Goal: Task Accomplishment & Management: Manage account settings

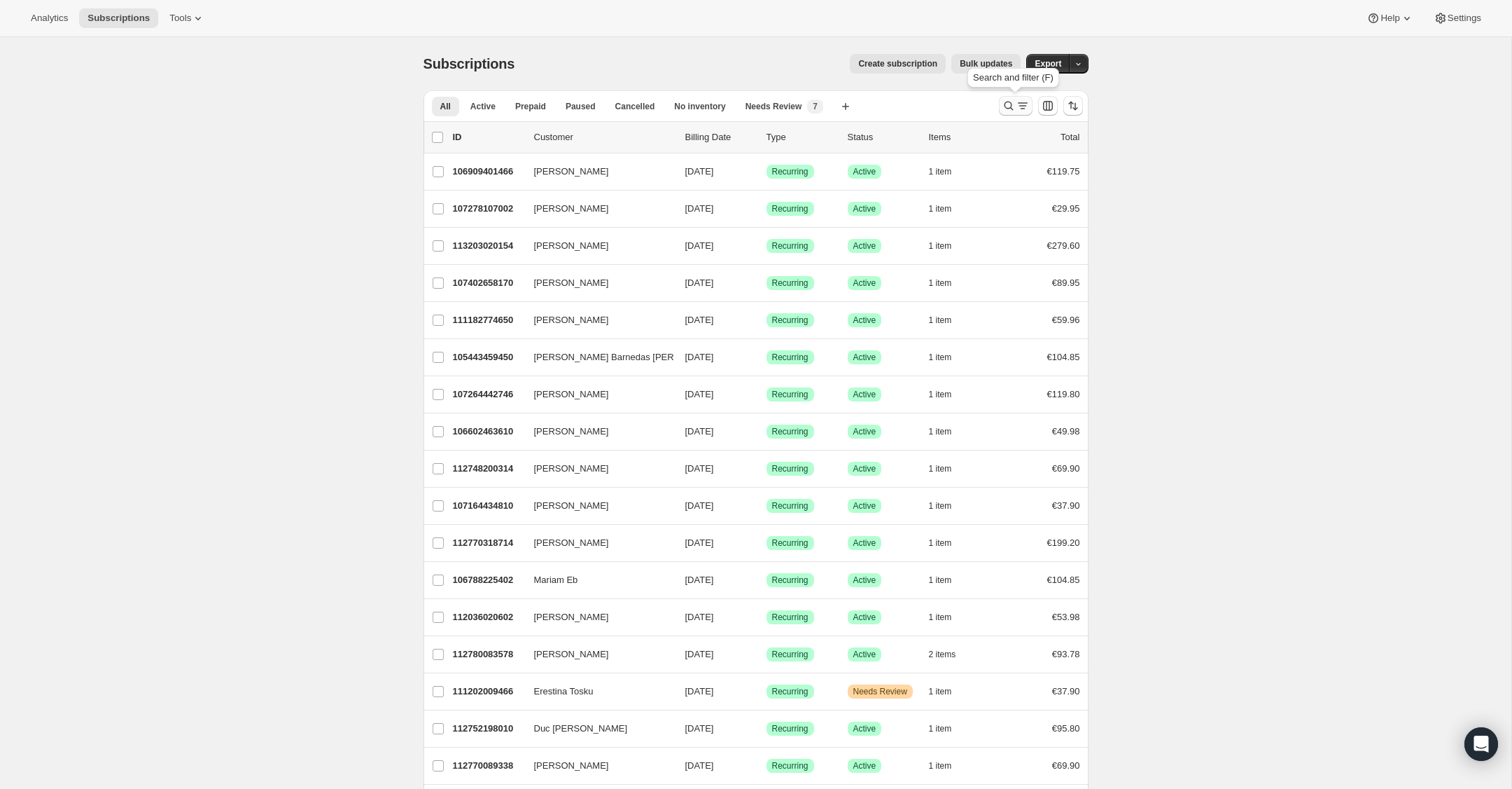
click at [1008, 107] on icon "Search and filter results" at bounding box center [1008, 106] width 14 height 14
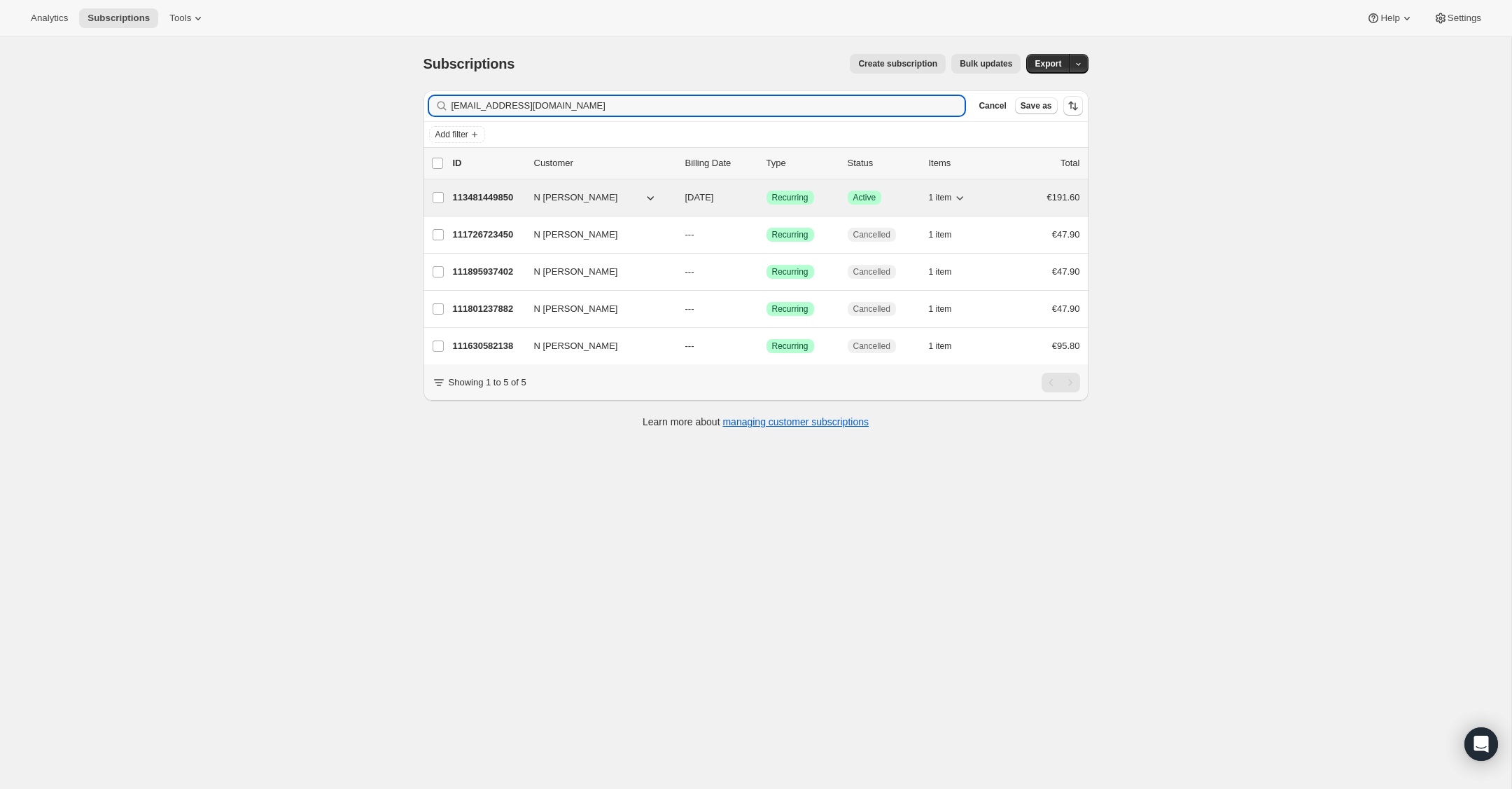
type input "[EMAIL_ADDRESS][DOMAIN_NAME]"
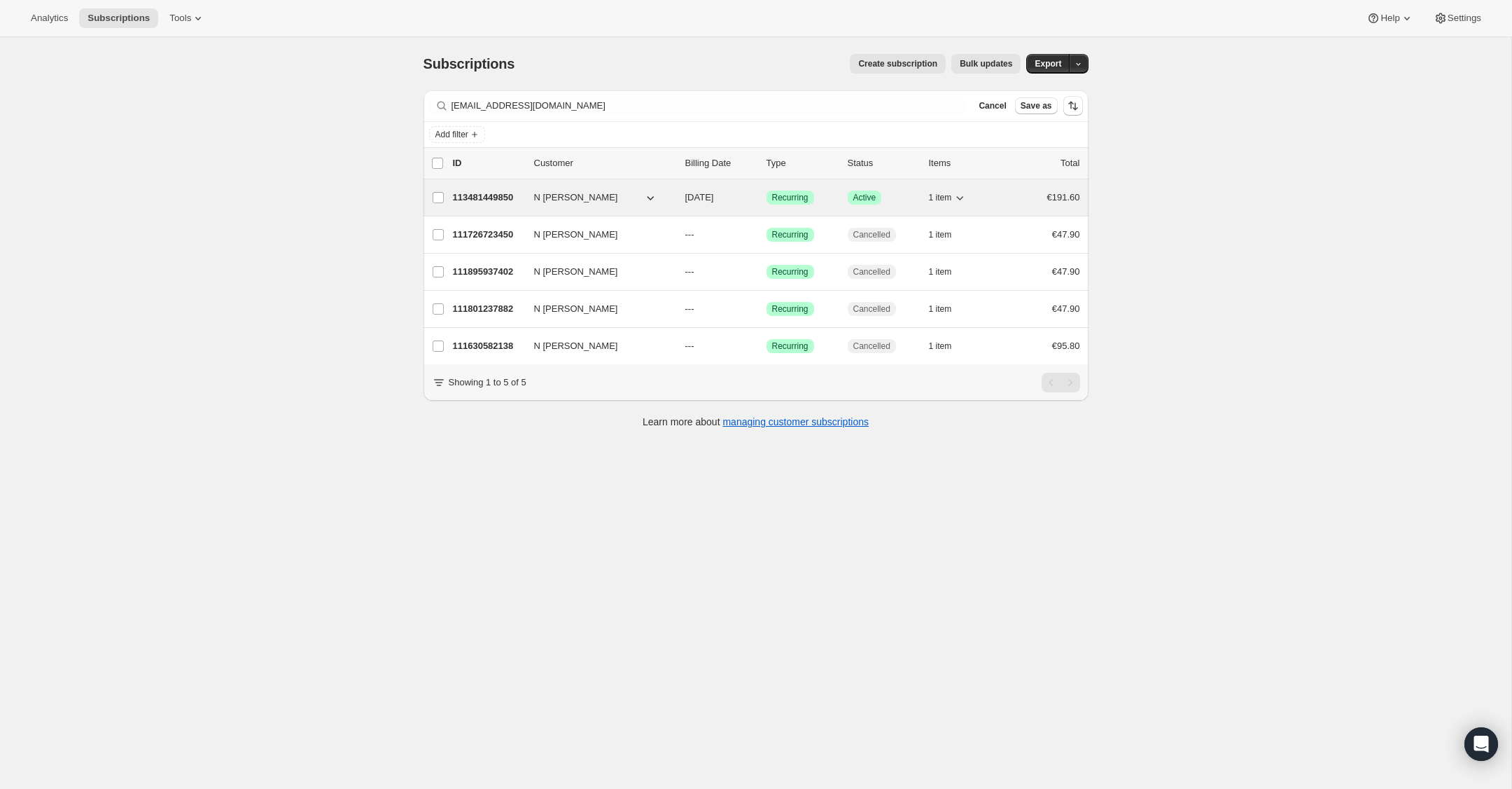
click at [485, 198] on p "113481449850" at bounding box center [488, 197] width 70 height 14
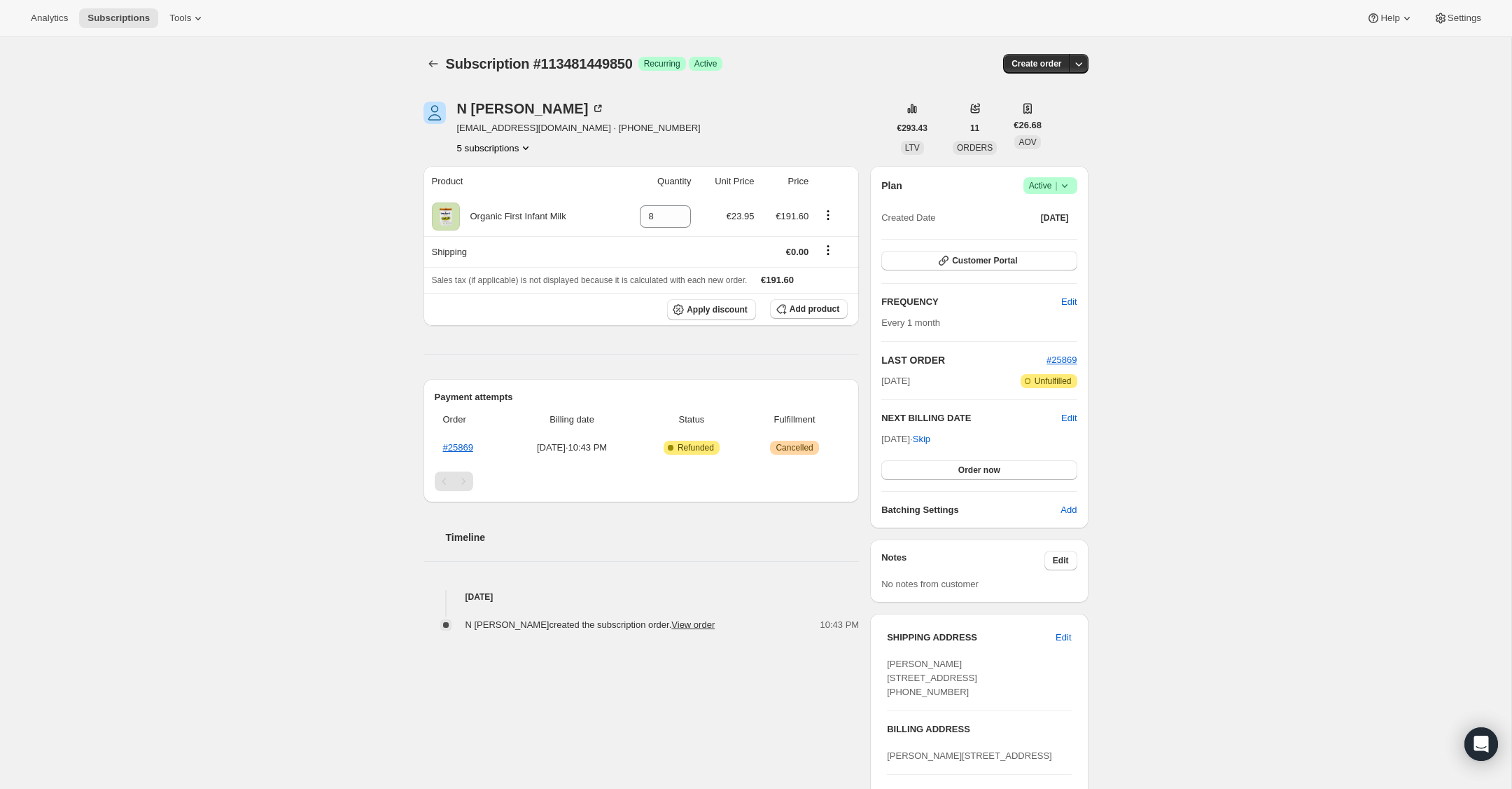
click at [1067, 186] on icon at bounding box center [1065, 185] width 14 height 14
click at [1064, 245] on button "Cancel subscription" at bounding box center [1046, 237] width 87 height 23
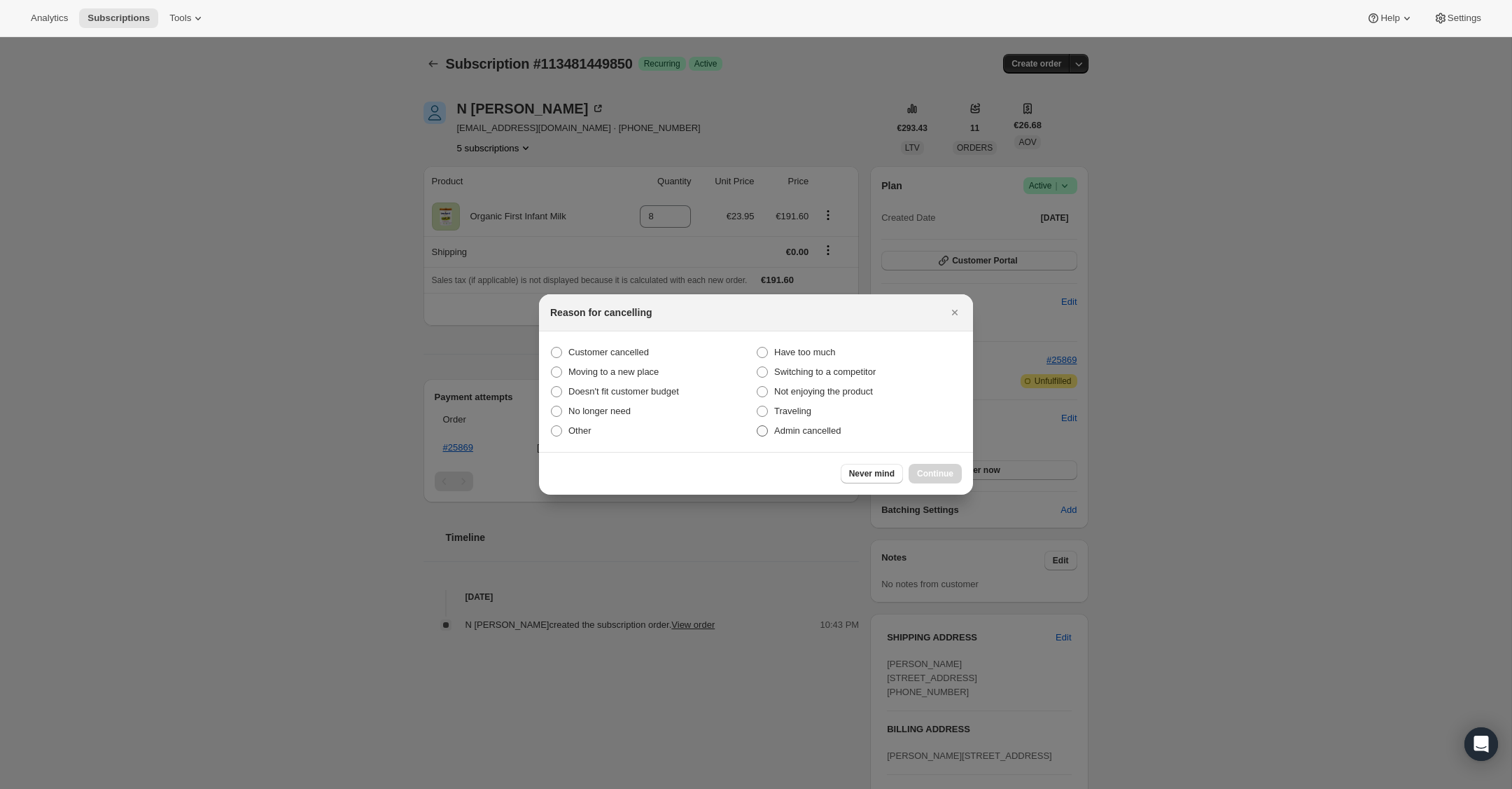
click at [760, 425] on span ":rbu:" at bounding box center [762, 430] width 11 height 11
click at [757, 425] on input "Admin cancelled" at bounding box center [757, 425] width 1 height 1
radio input "true"
click at [925, 468] on span "Continue" at bounding box center [935, 473] width 37 height 11
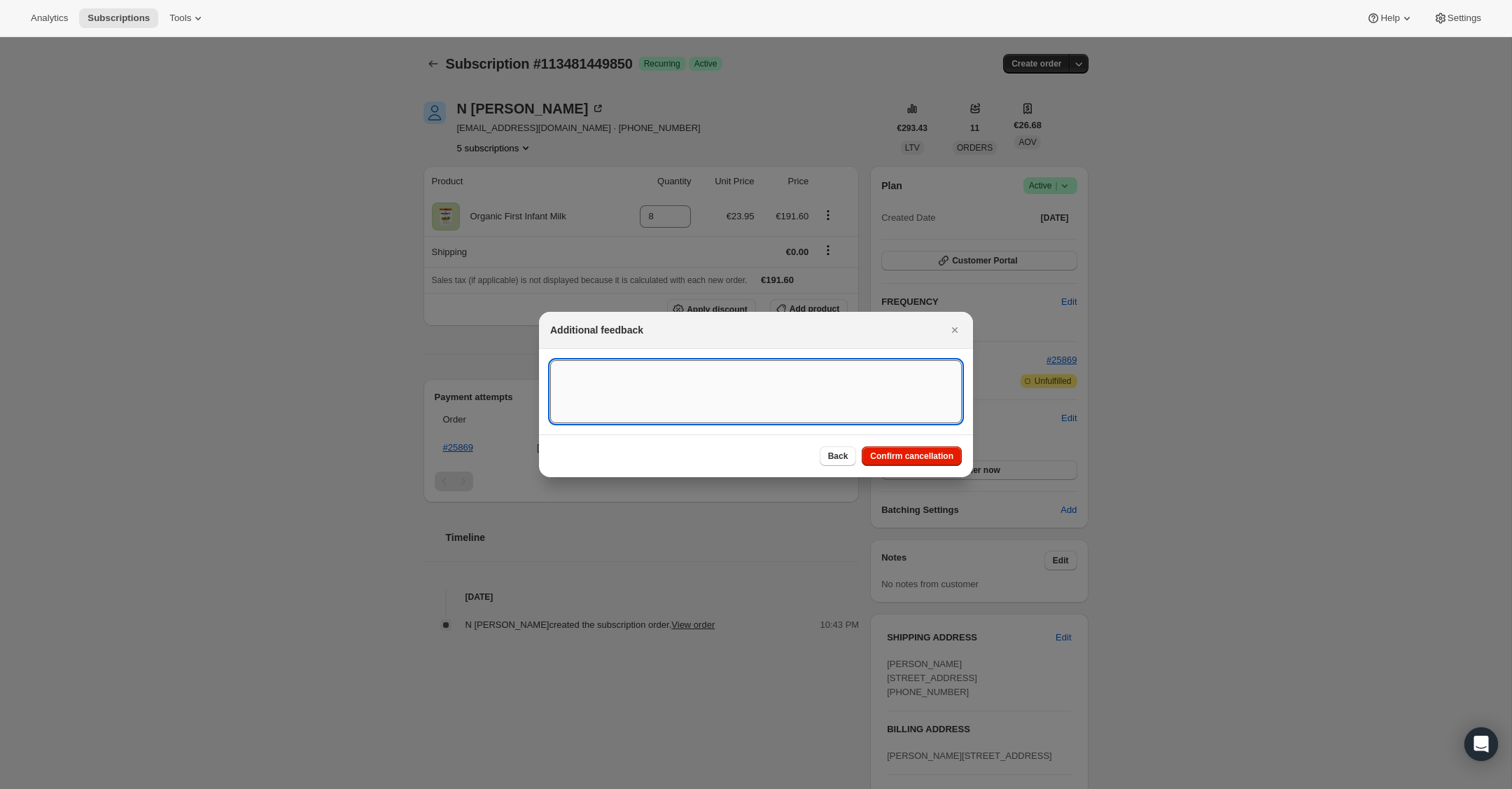
click at [728, 394] on textarea ":rbu:" at bounding box center [756, 392] width 412 height 63
type textarea "Overseas ORder - [GEOGRAPHIC_DATA]"
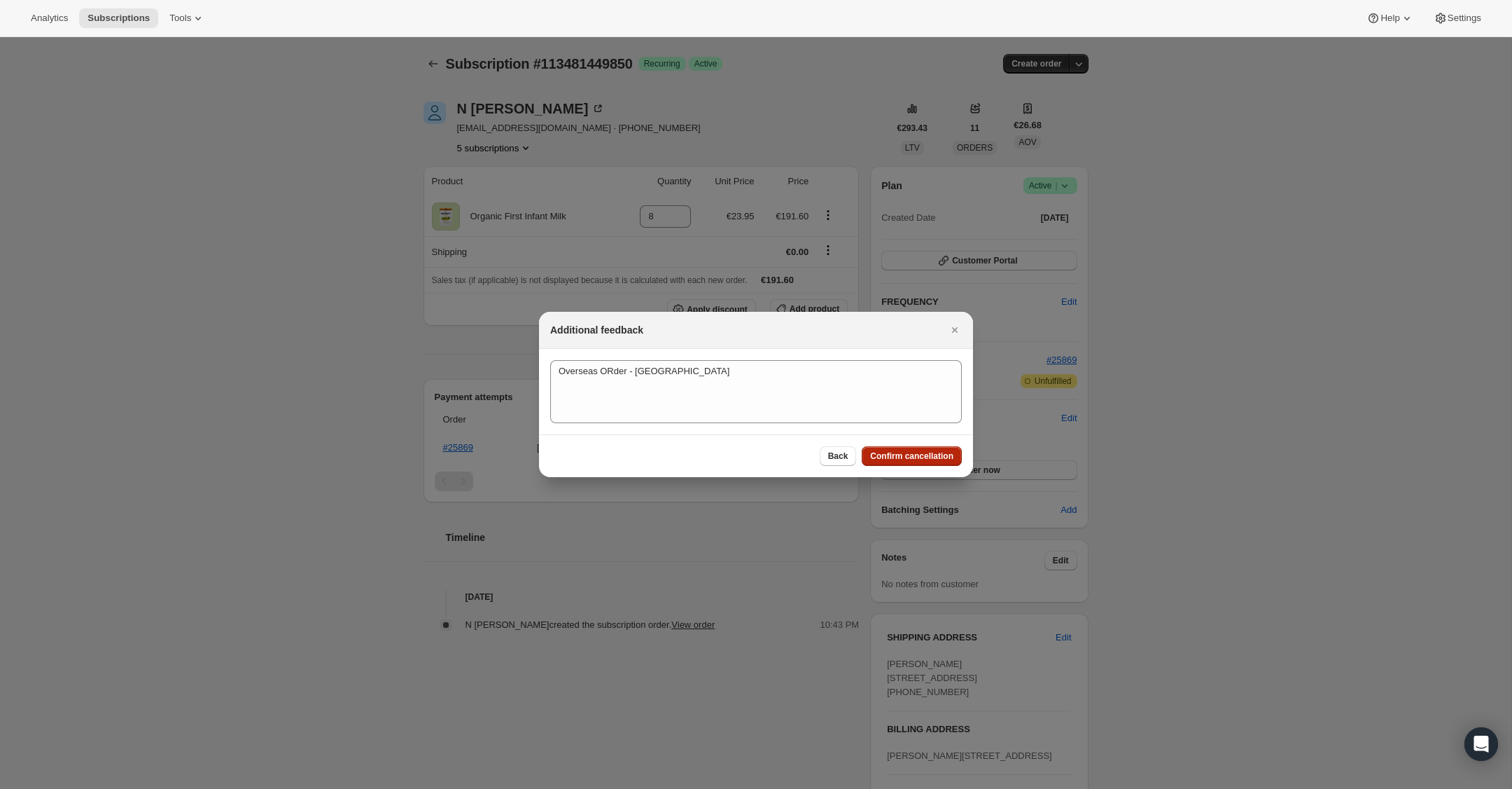
click at [897, 454] on span "Confirm cancellation" at bounding box center [911, 455] width 83 height 11
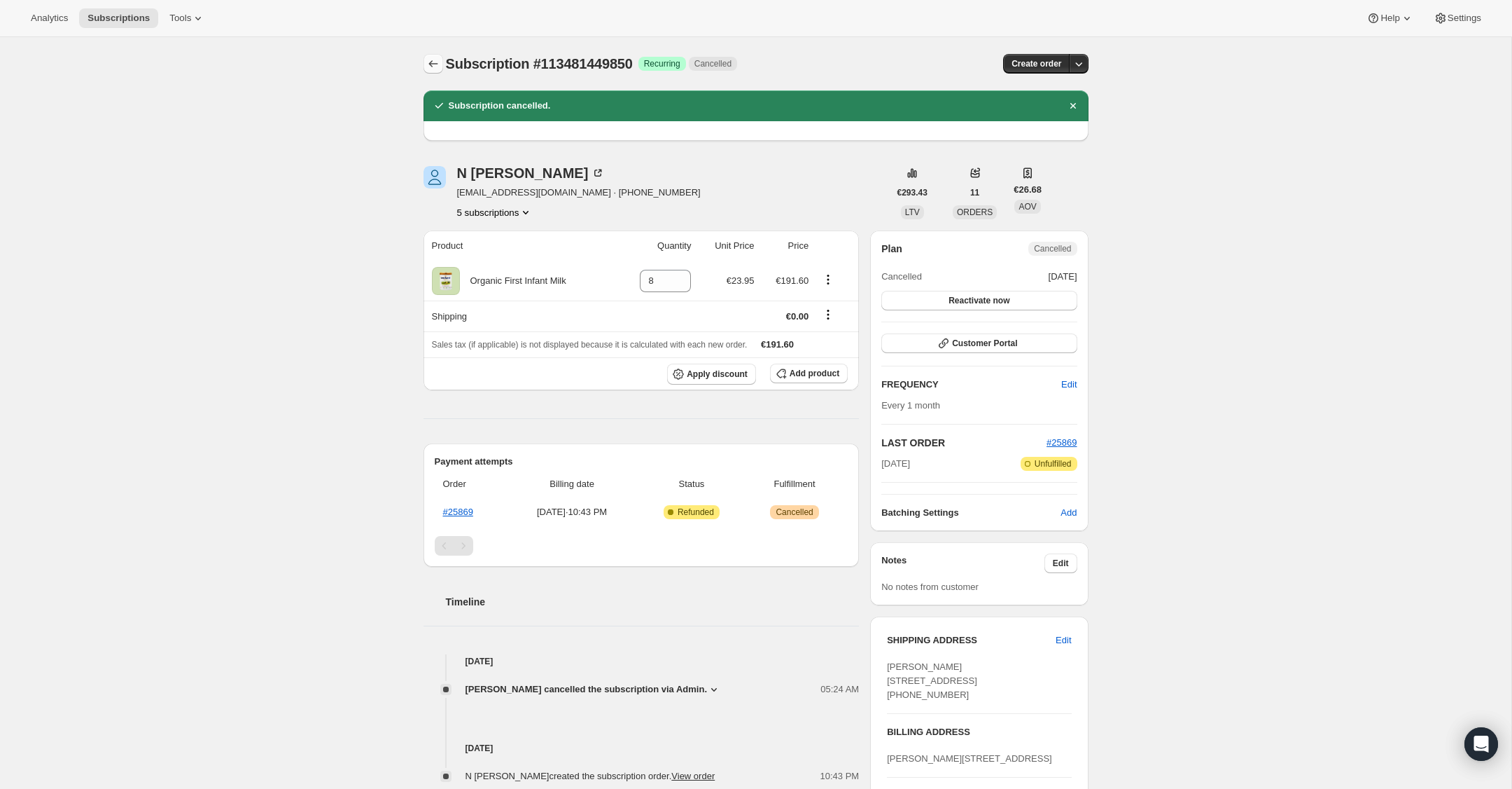
click at [429, 59] on icon "Subscriptions" at bounding box center [433, 63] width 14 height 14
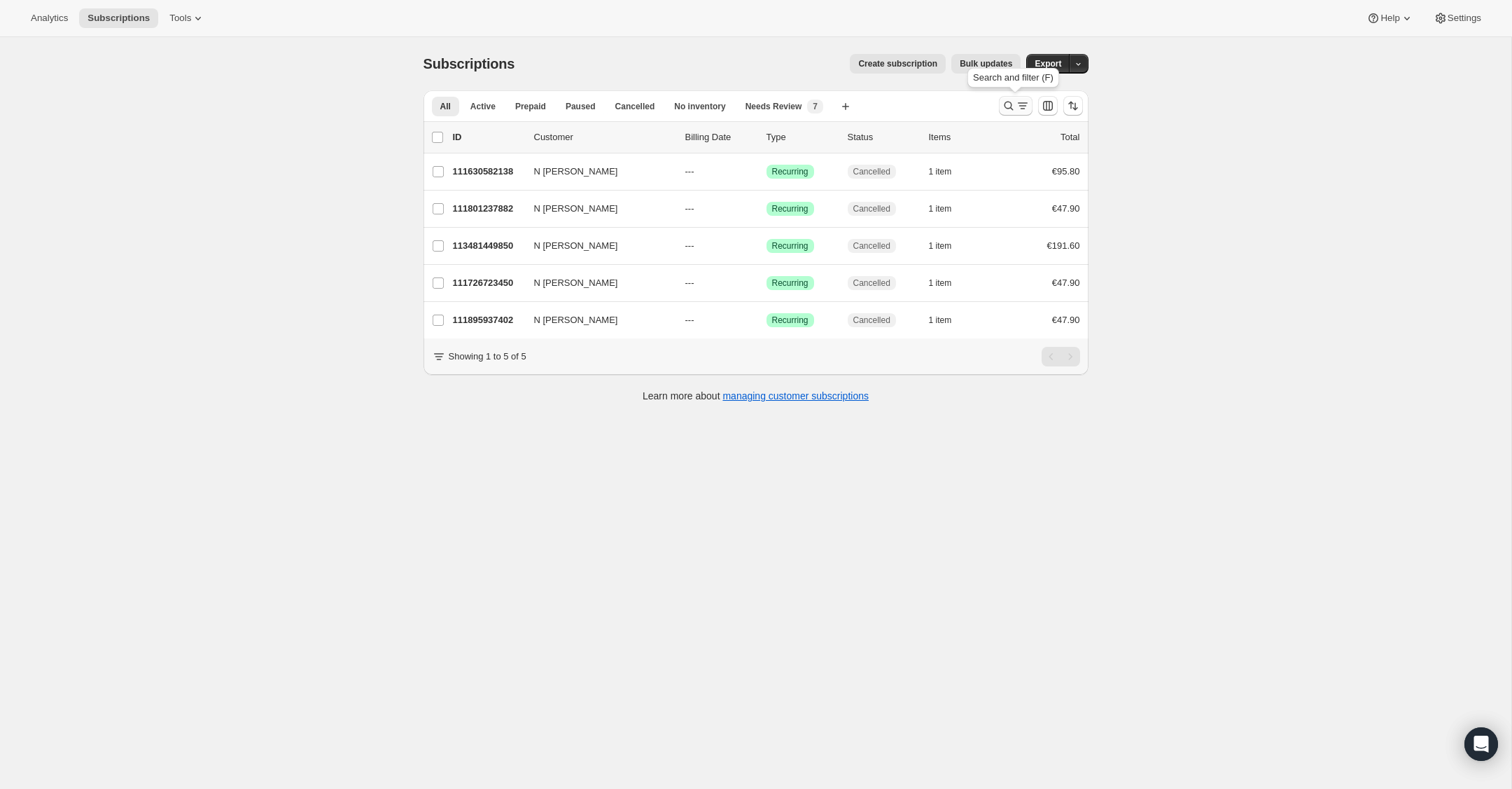
click at [1008, 107] on icon "Search and filter results" at bounding box center [1008, 106] width 14 height 14
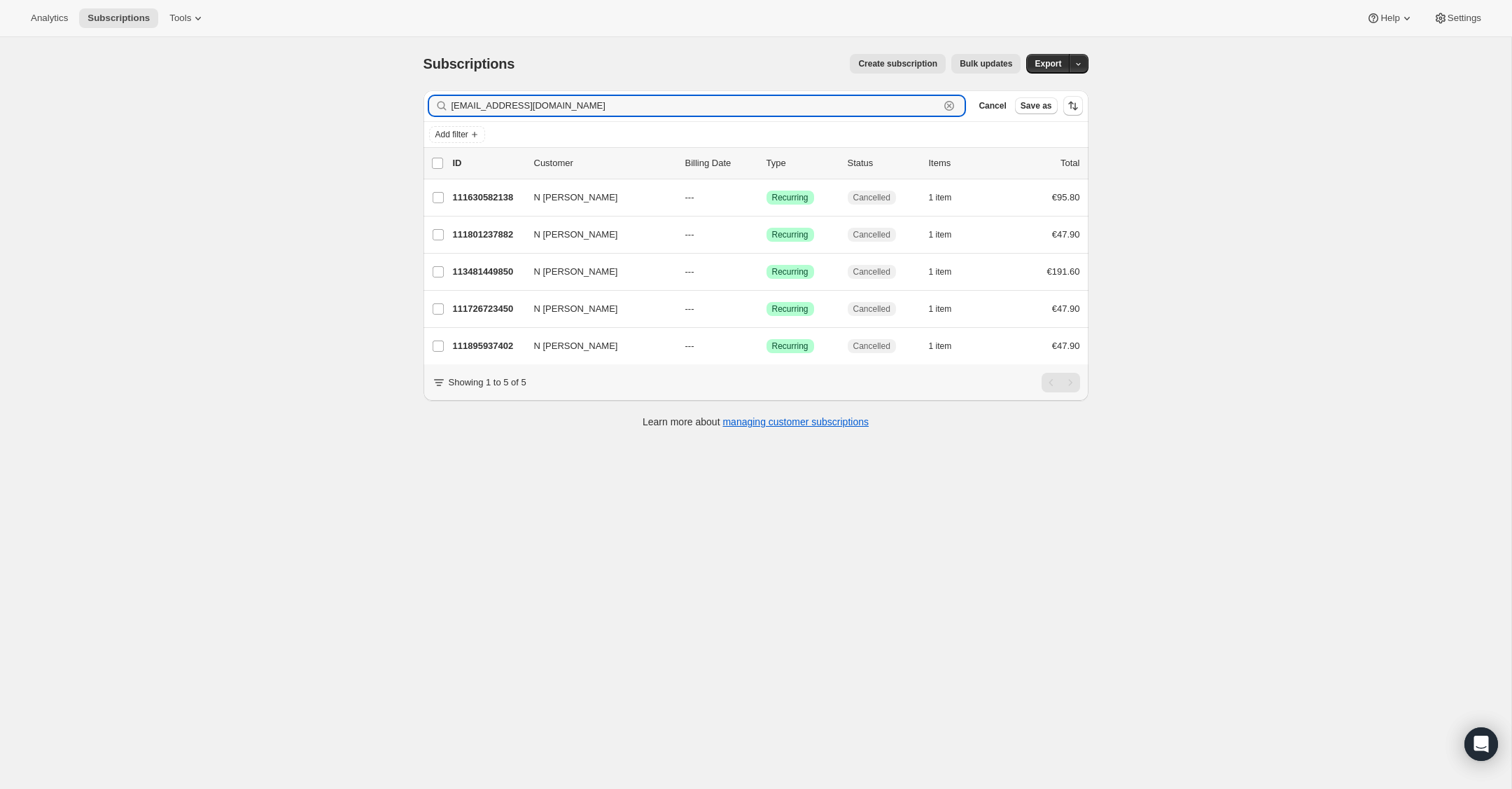
click at [951, 102] on icon "button" at bounding box center [949, 106] width 10 height 10
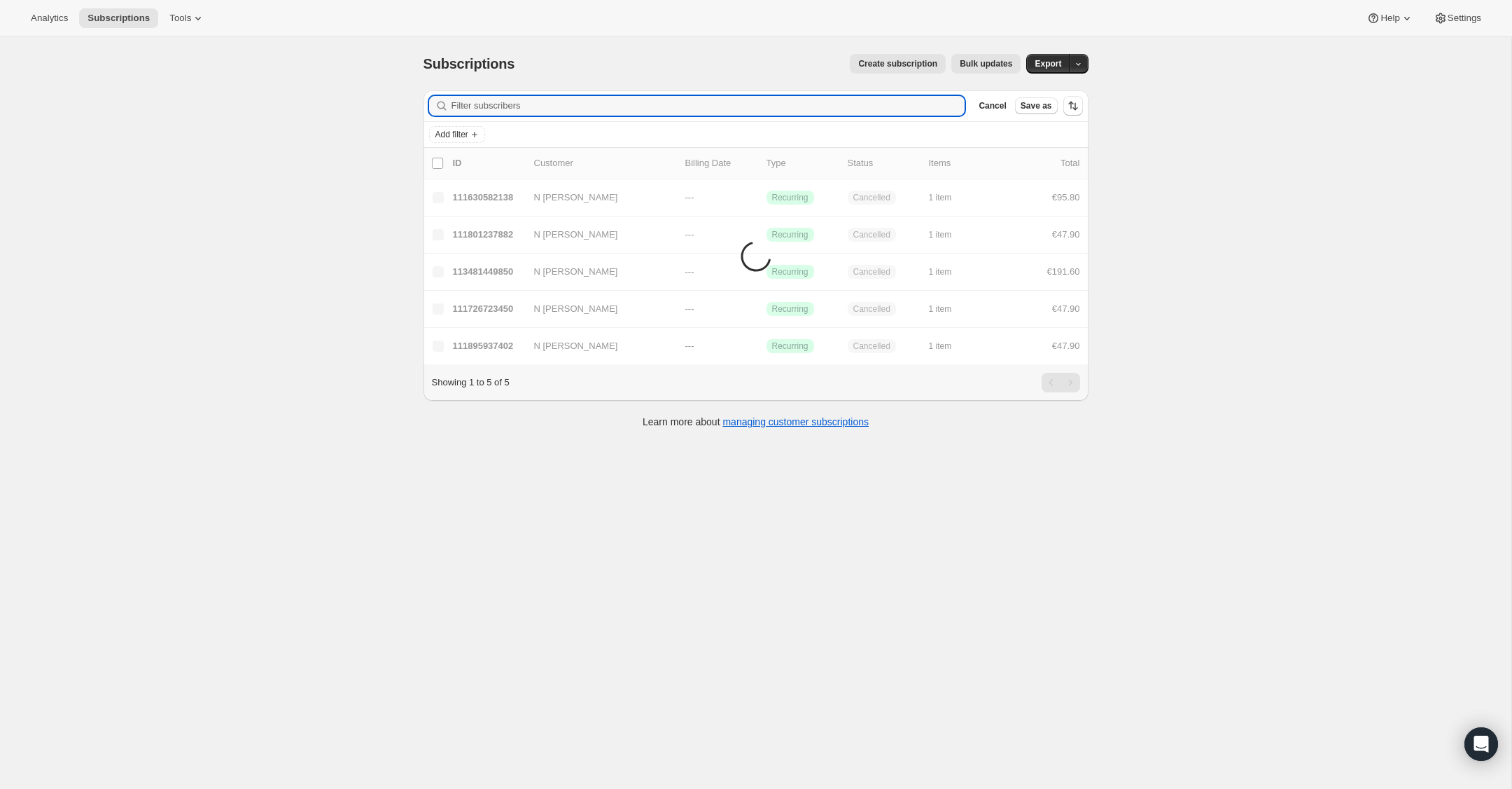
paste input "[EMAIL_ADDRESS][DOMAIN_NAME]"
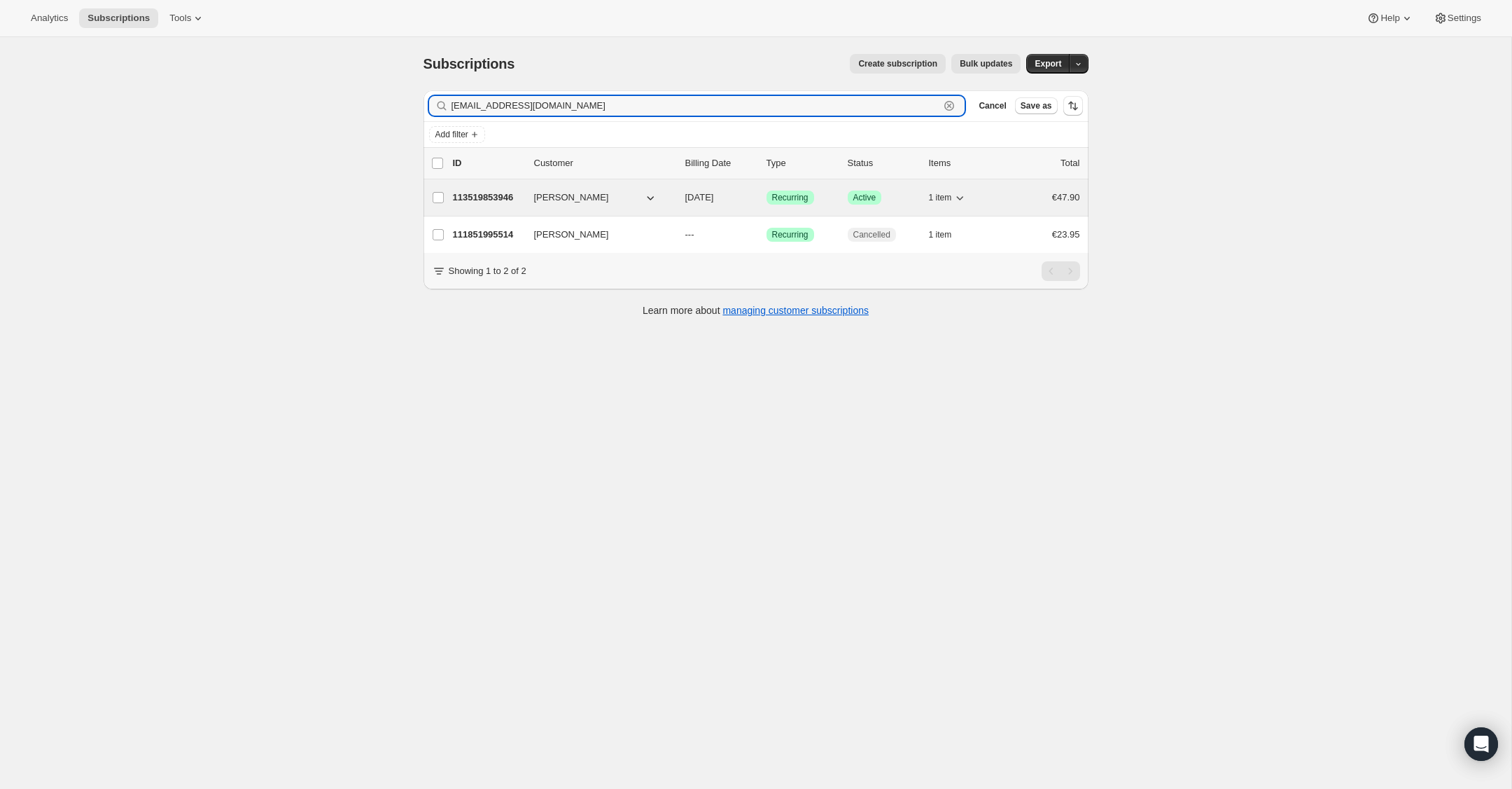
type input "[EMAIL_ADDRESS][DOMAIN_NAME]"
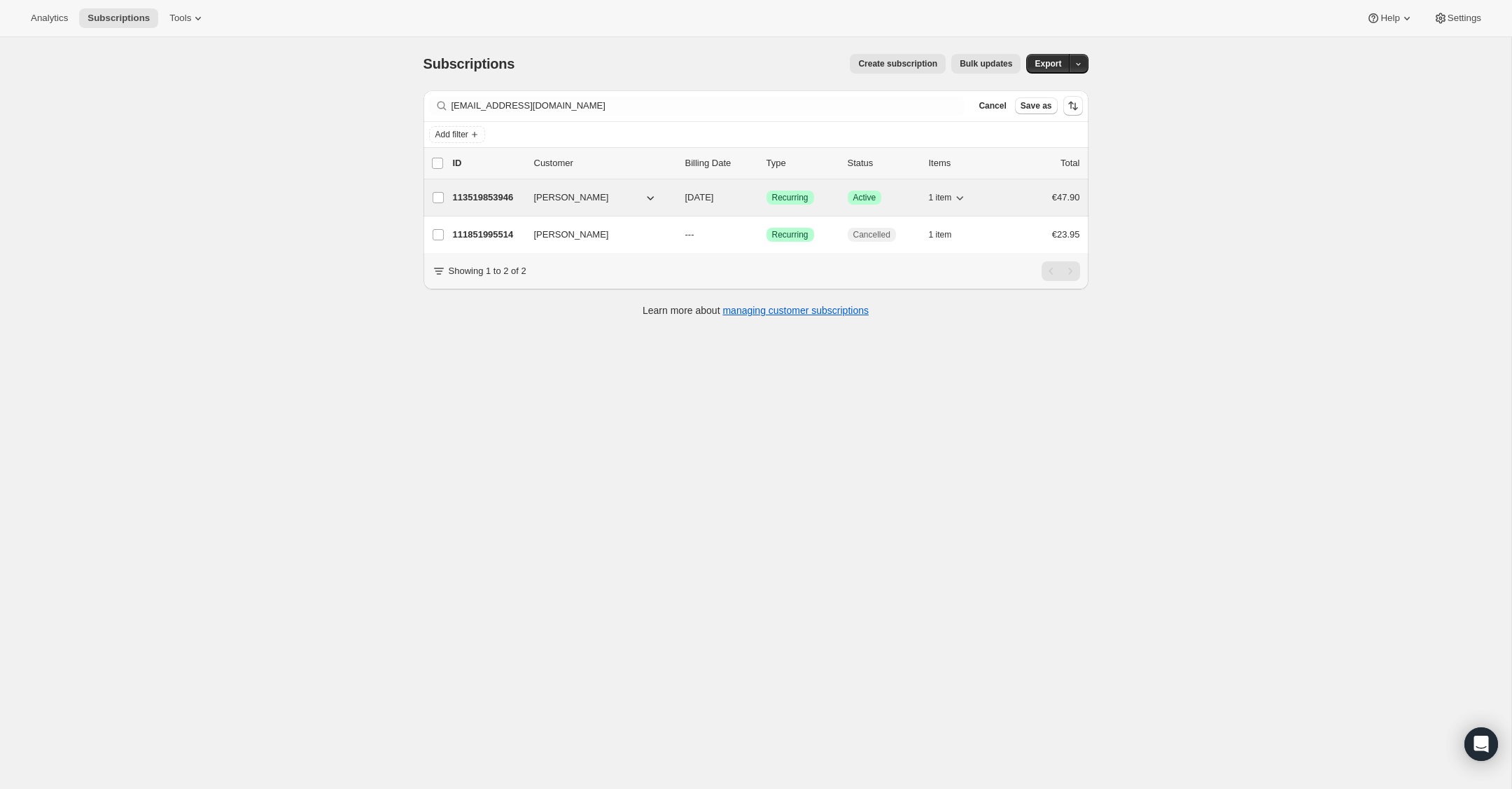
click at [487, 197] on p "113519853946" at bounding box center [488, 197] width 70 height 14
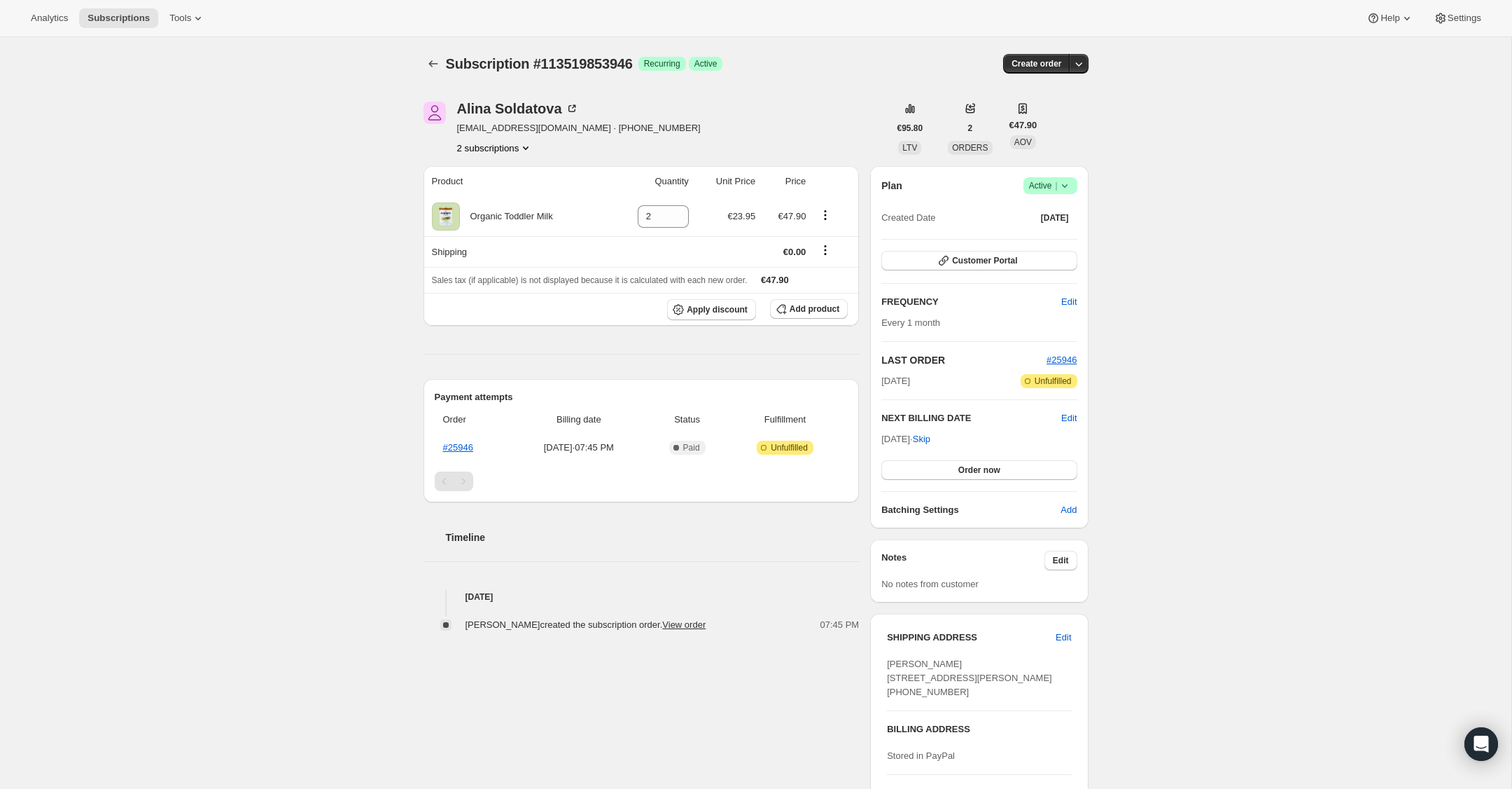
click at [1071, 190] on icon at bounding box center [1065, 185] width 14 height 14
click at [1057, 239] on span "Cancel subscription" at bounding box center [1046, 237] width 79 height 11
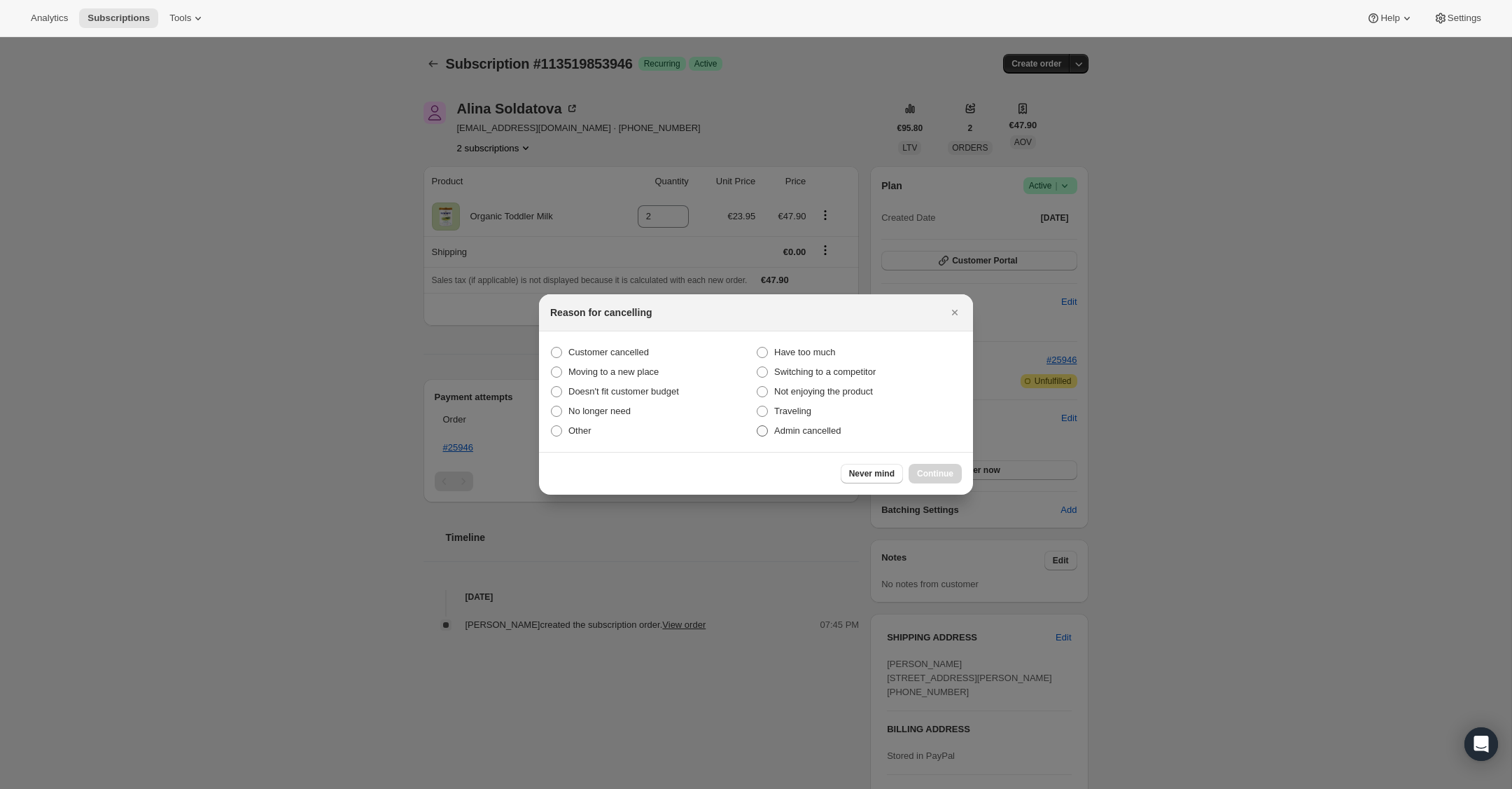
click at [760, 434] on span ":rr4:" at bounding box center [762, 430] width 11 height 11
click at [757, 426] on input "Admin cancelled" at bounding box center [757, 425] width 1 height 1
radio input "true"
click at [934, 470] on span "Continue" at bounding box center [935, 473] width 37 height 11
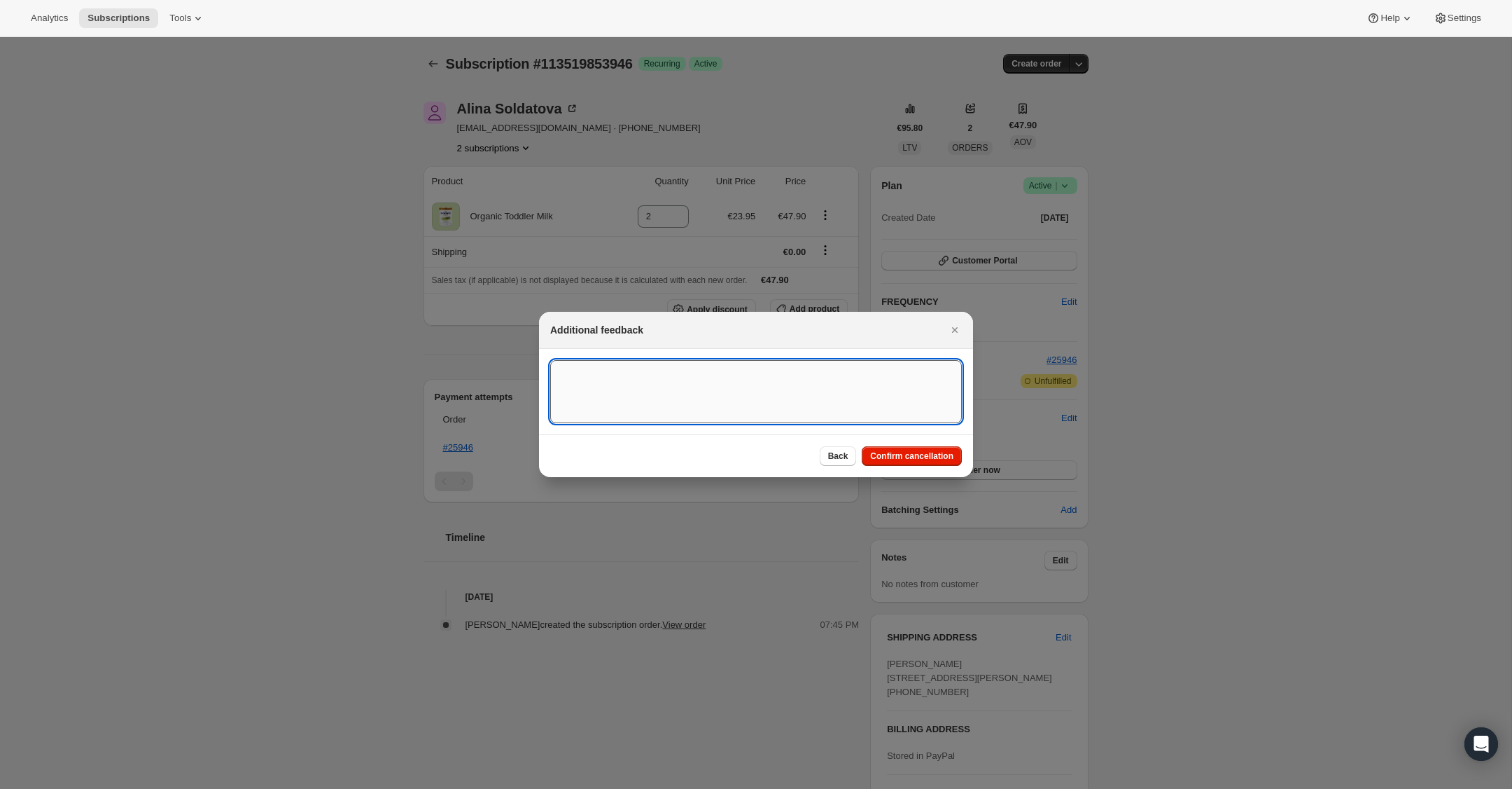
click at [793, 401] on textarea ":rr4:" at bounding box center [756, 392] width 412 height 63
type textarea "Overseas Order - [GEOGRAPHIC_DATA]"
click at [927, 457] on span "Confirm cancellation" at bounding box center [911, 455] width 83 height 11
